Goal: Task Accomplishment & Management: Manage account settings

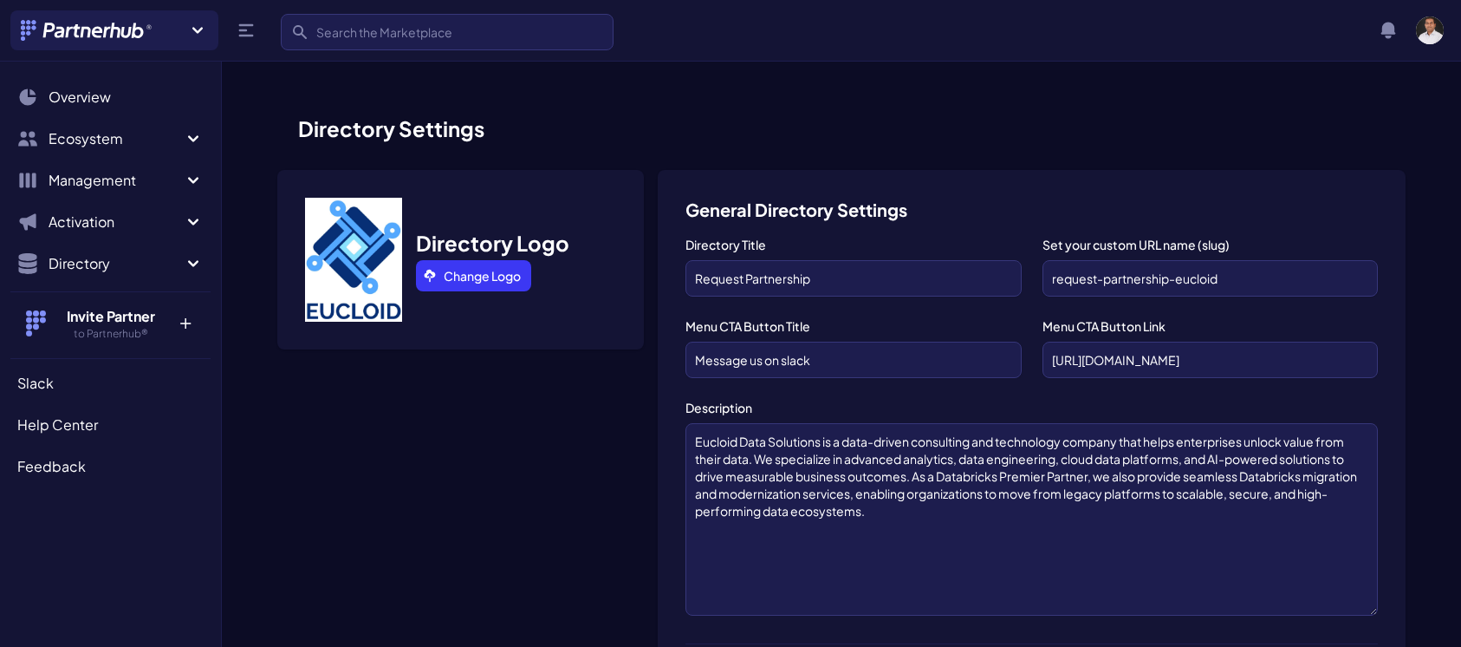
scroll to position [1190, 0]
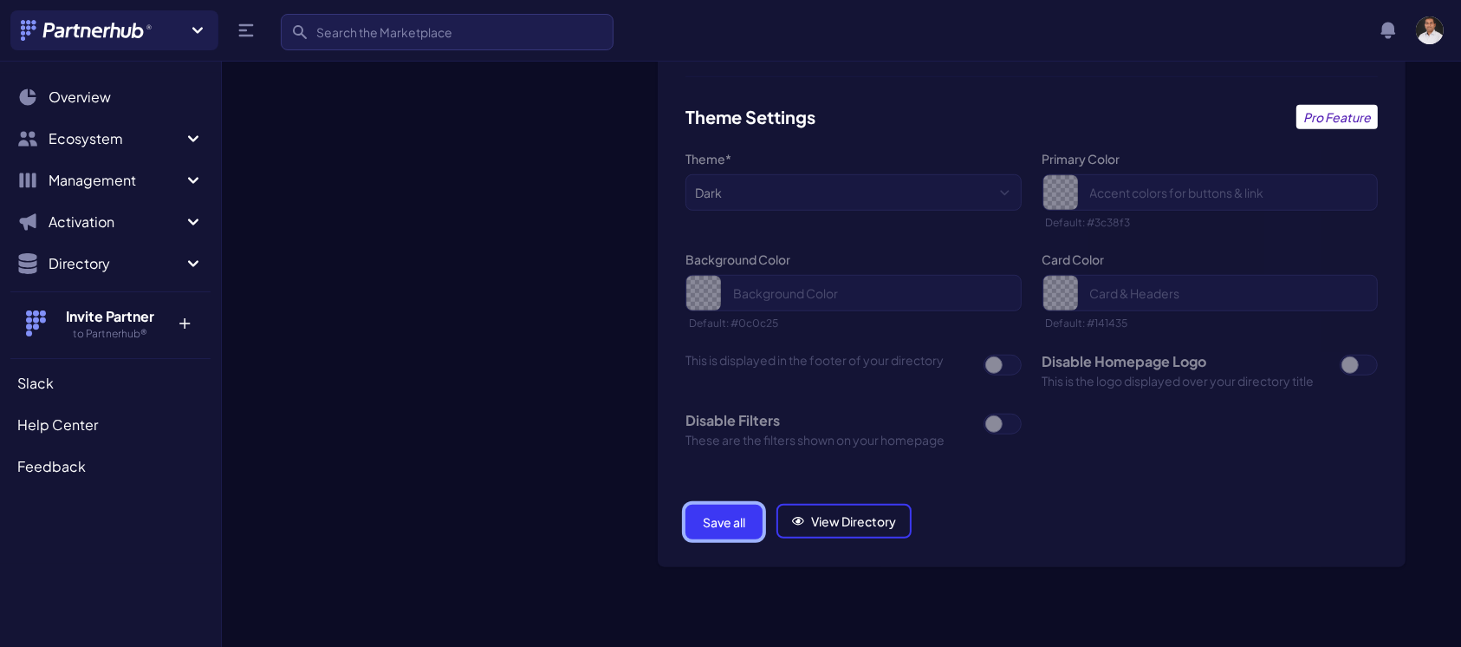
click at [717, 517] on button "Save all" at bounding box center [724, 521] width 77 height 35
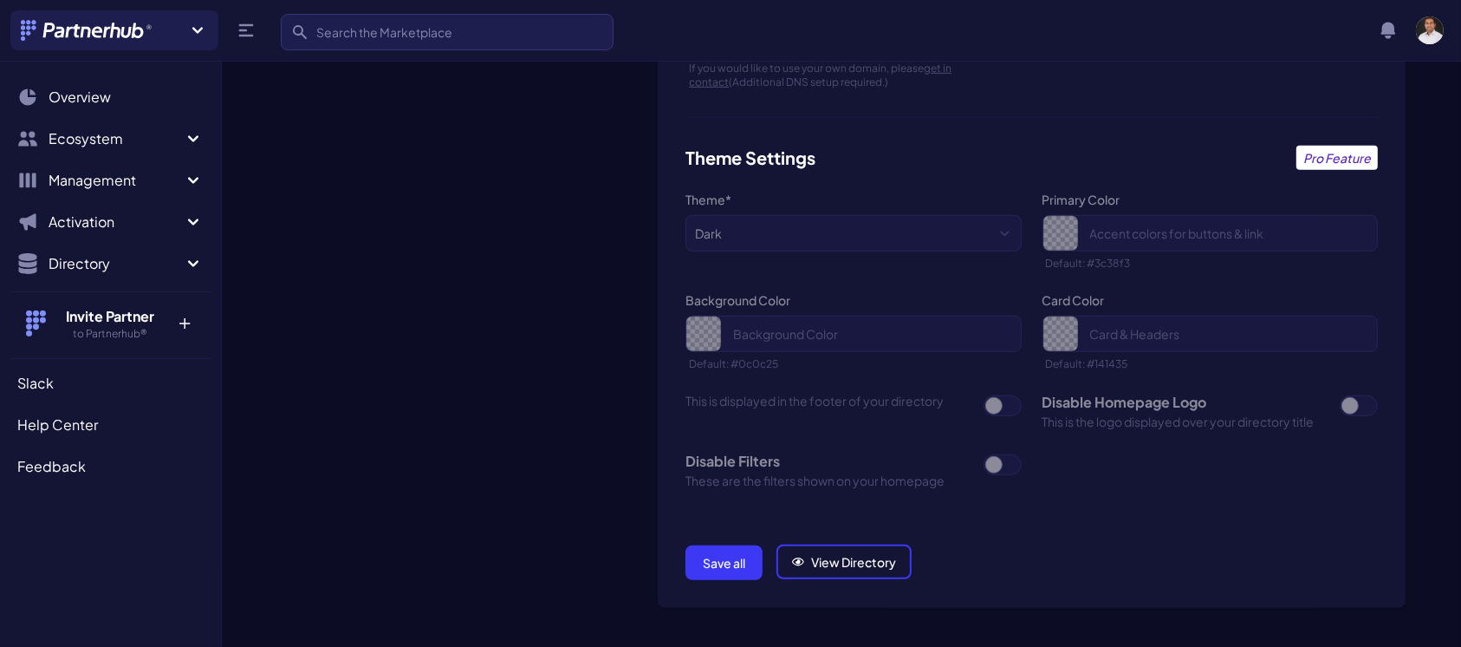
scroll to position [1244, 0]
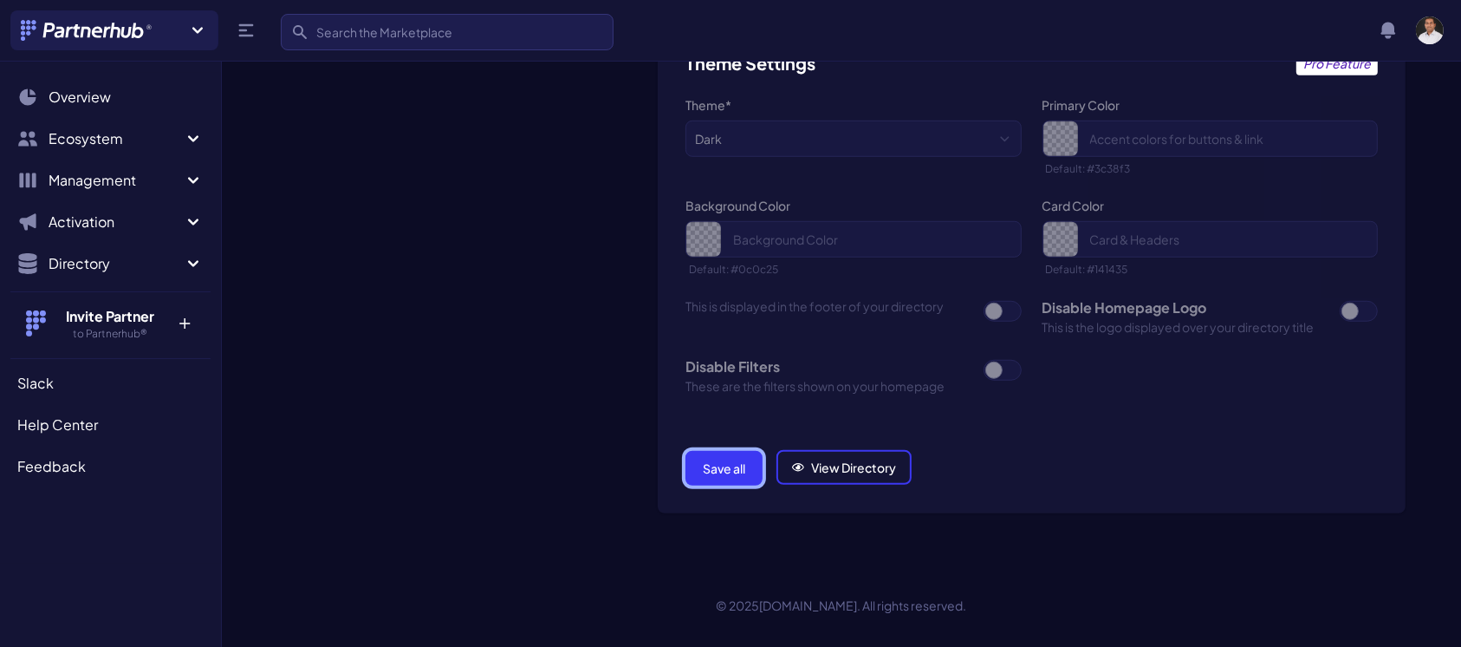
click at [736, 459] on button "Save all" at bounding box center [724, 468] width 77 height 35
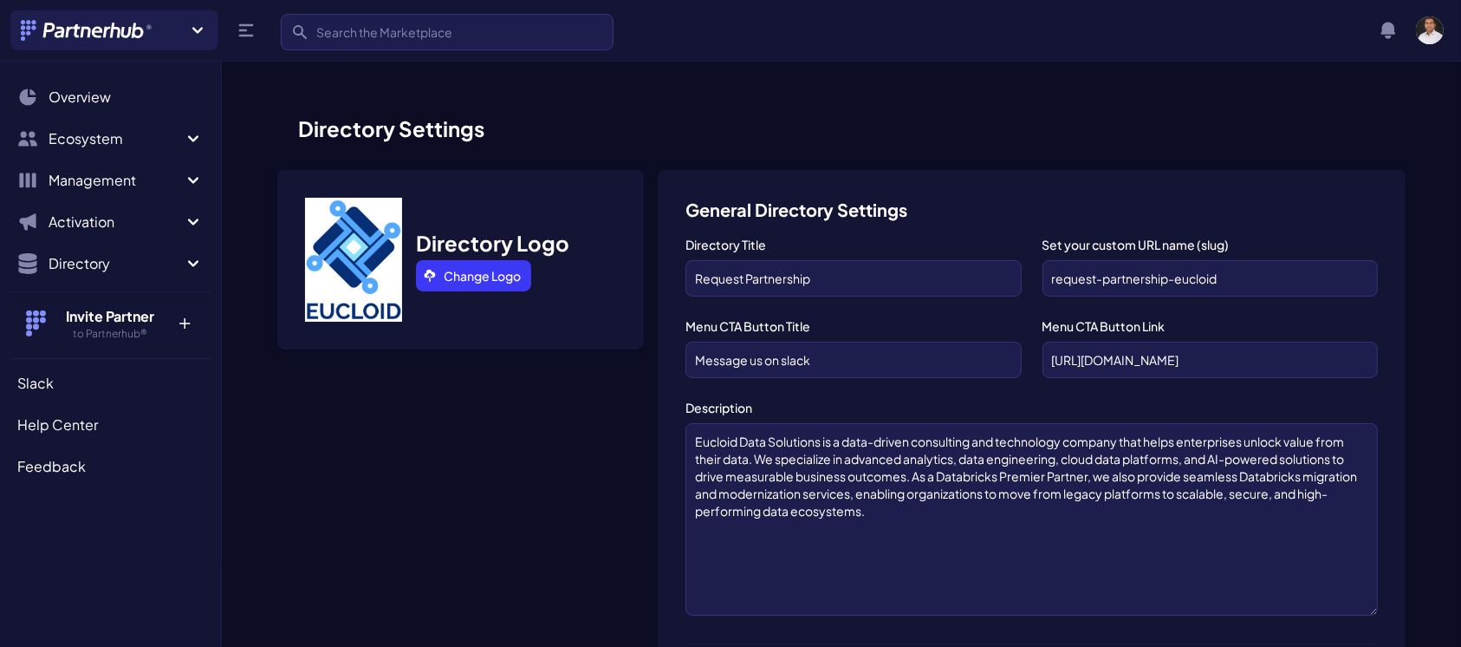
scroll to position [1244, 0]
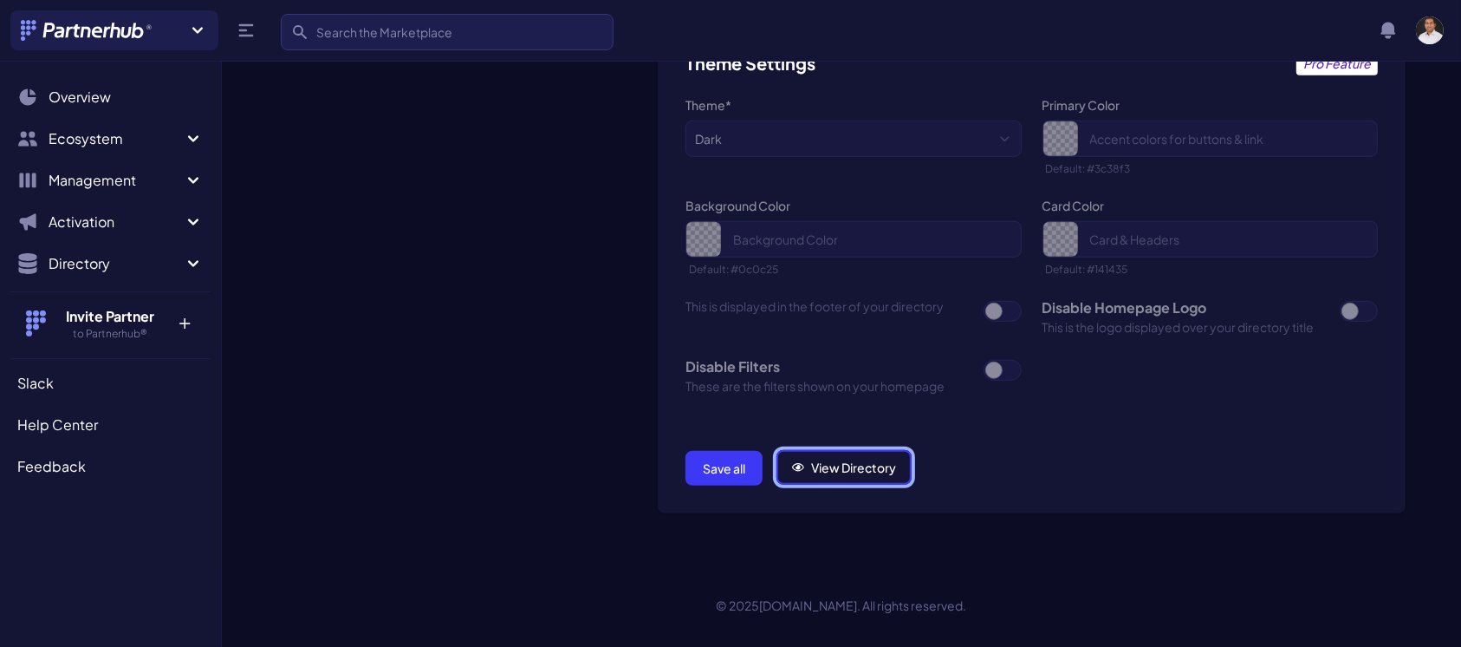
click at [844, 473] on link "View Directory" at bounding box center [844, 467] width 135 height 35
